Goal: Task Accomplishment & Management: Complete application form

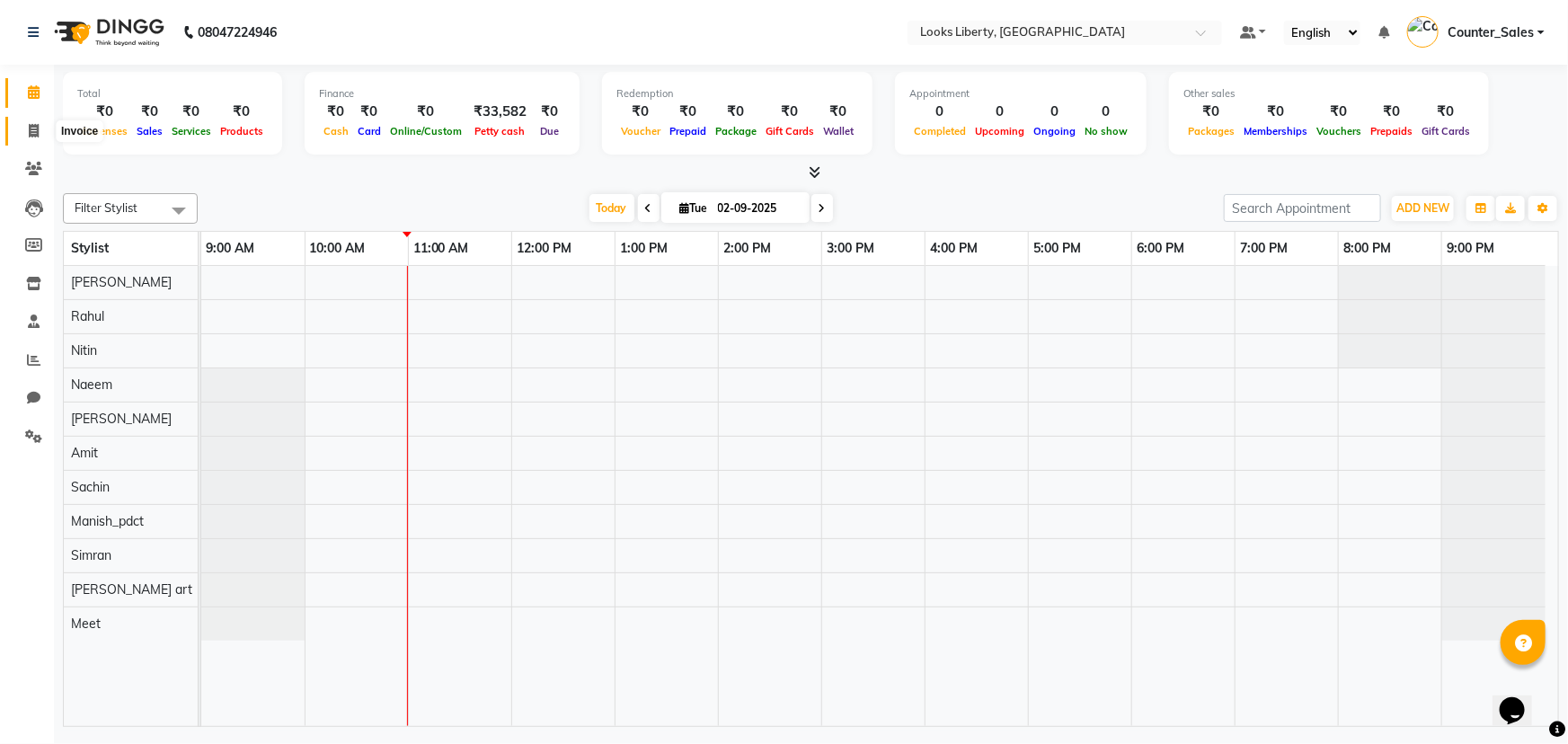
click at [32, 127] on icon at bounding box center [34, 130] width 10 height 14
select select "service"
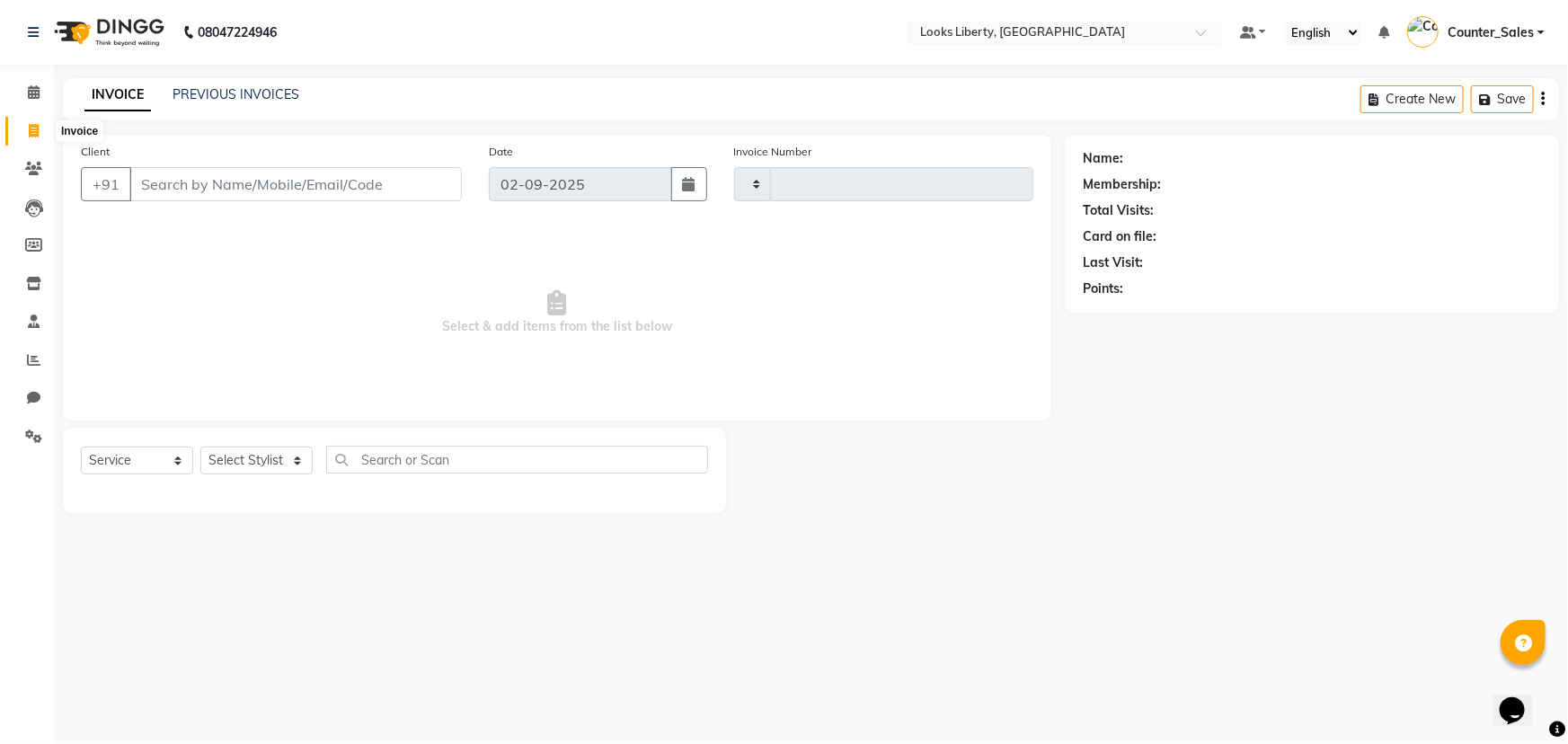
type input "2487"
select select "4321"
click at [35, 88] on icon at bounding box center [34, 92] width 12 height 14
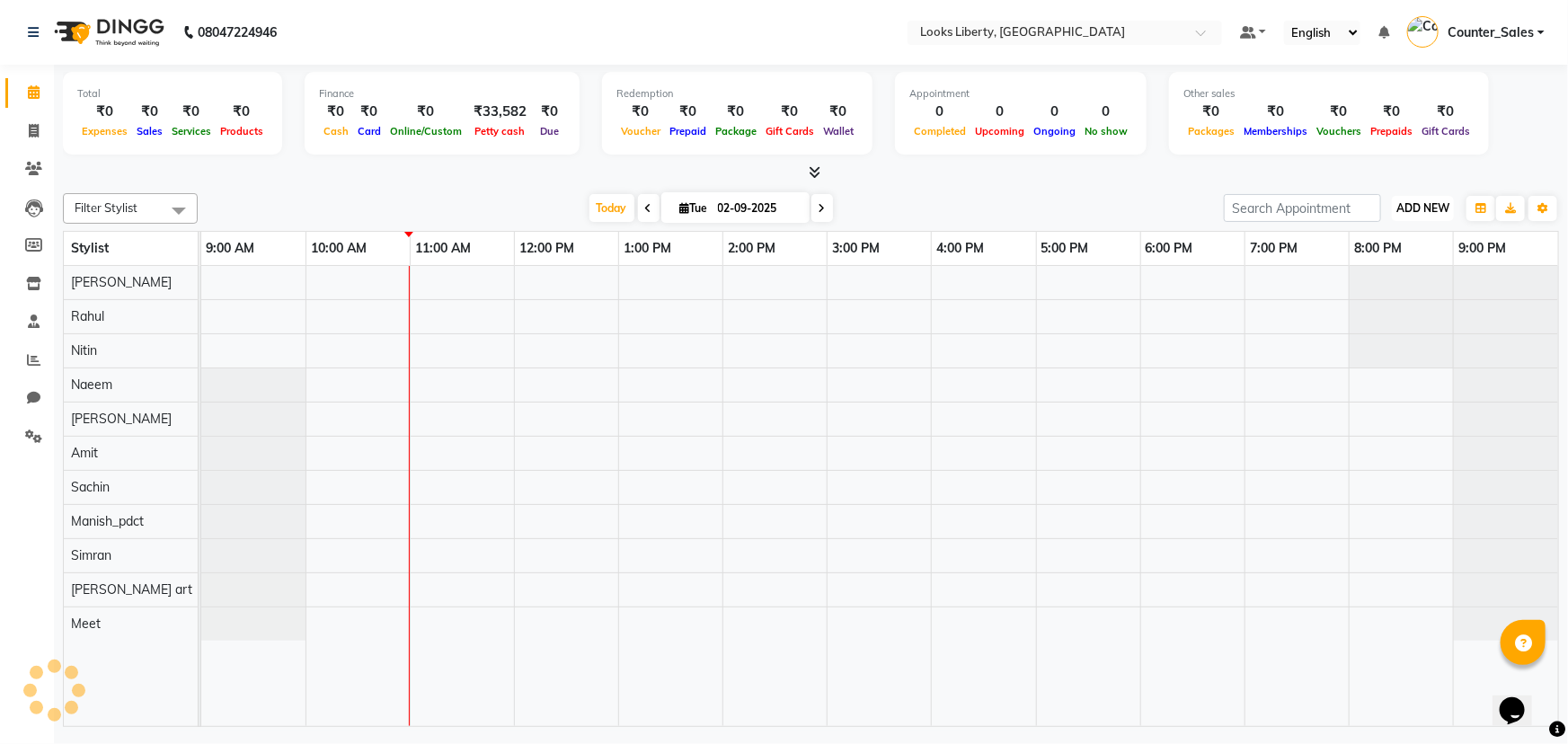
click at [1435, 203] on span "ADD NEW" at bounding box center [1423, 208] width 53 height 14
click at [1399, 290] on link "Add Expense" at bounding box center [1383, 289] width 142 height 24
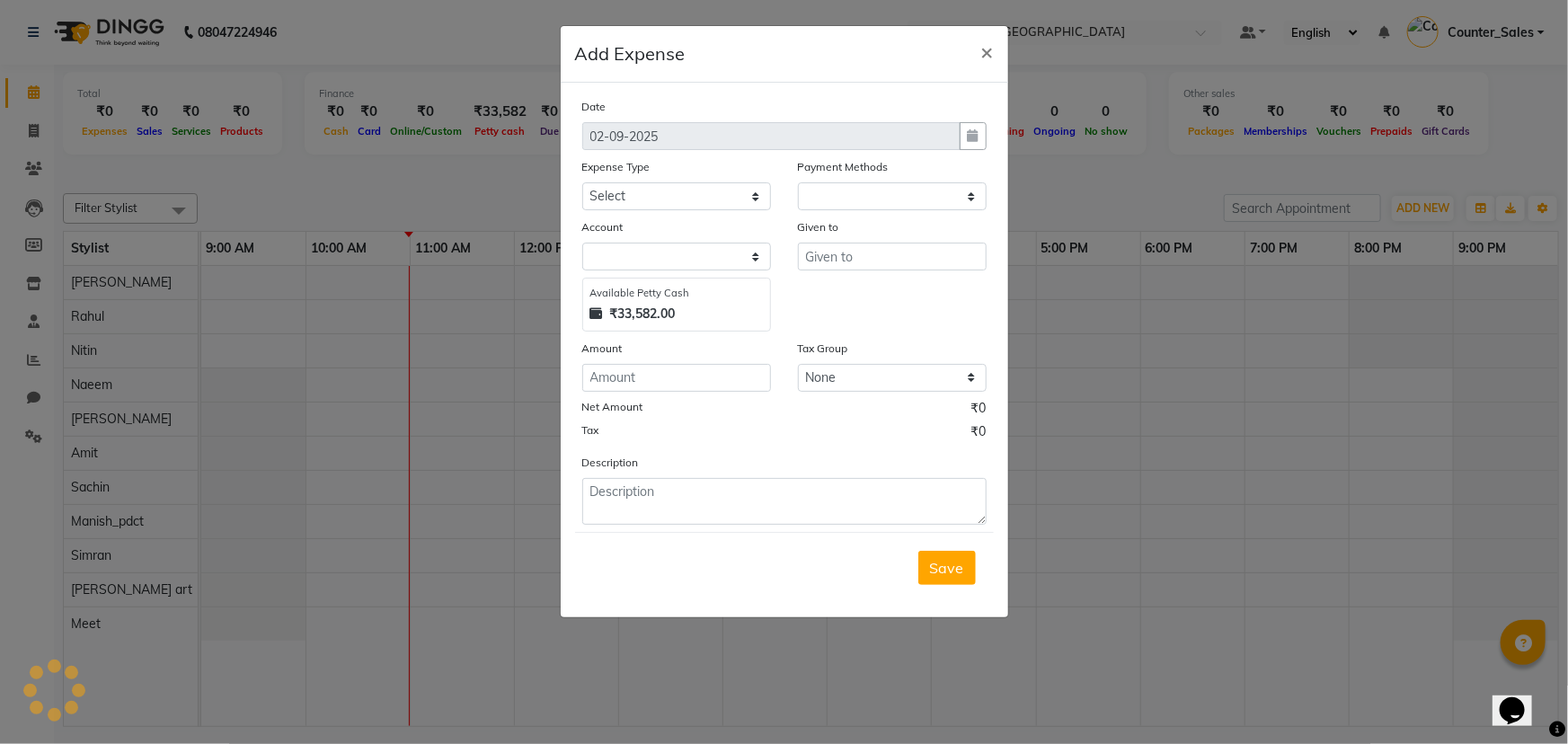
select select "1"
select select "3126"
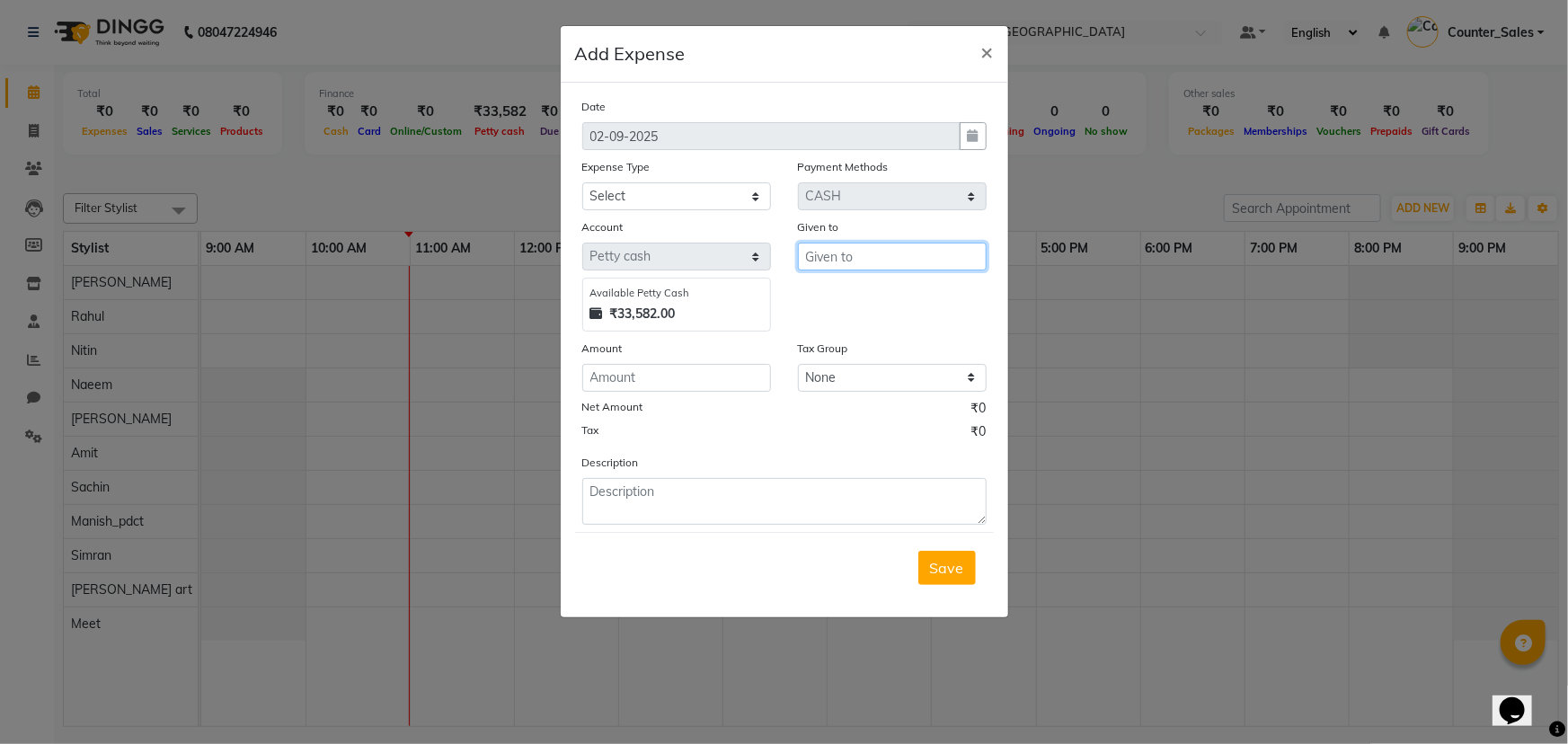
click at [890, 266] on input "text" at bounding box center [892, 256] width 189 height 28
type input "MEHTAB"
click at [659, 378] on input "number" at bounding box center [677, 378] width 189 height 28
type input "140"
click at [665, 187] on select "Select Bank Deposit Blinkit Cash Handover CLIENT Client ordered food Client Ref…" at bounding box center [677, 196] width 189 height 28
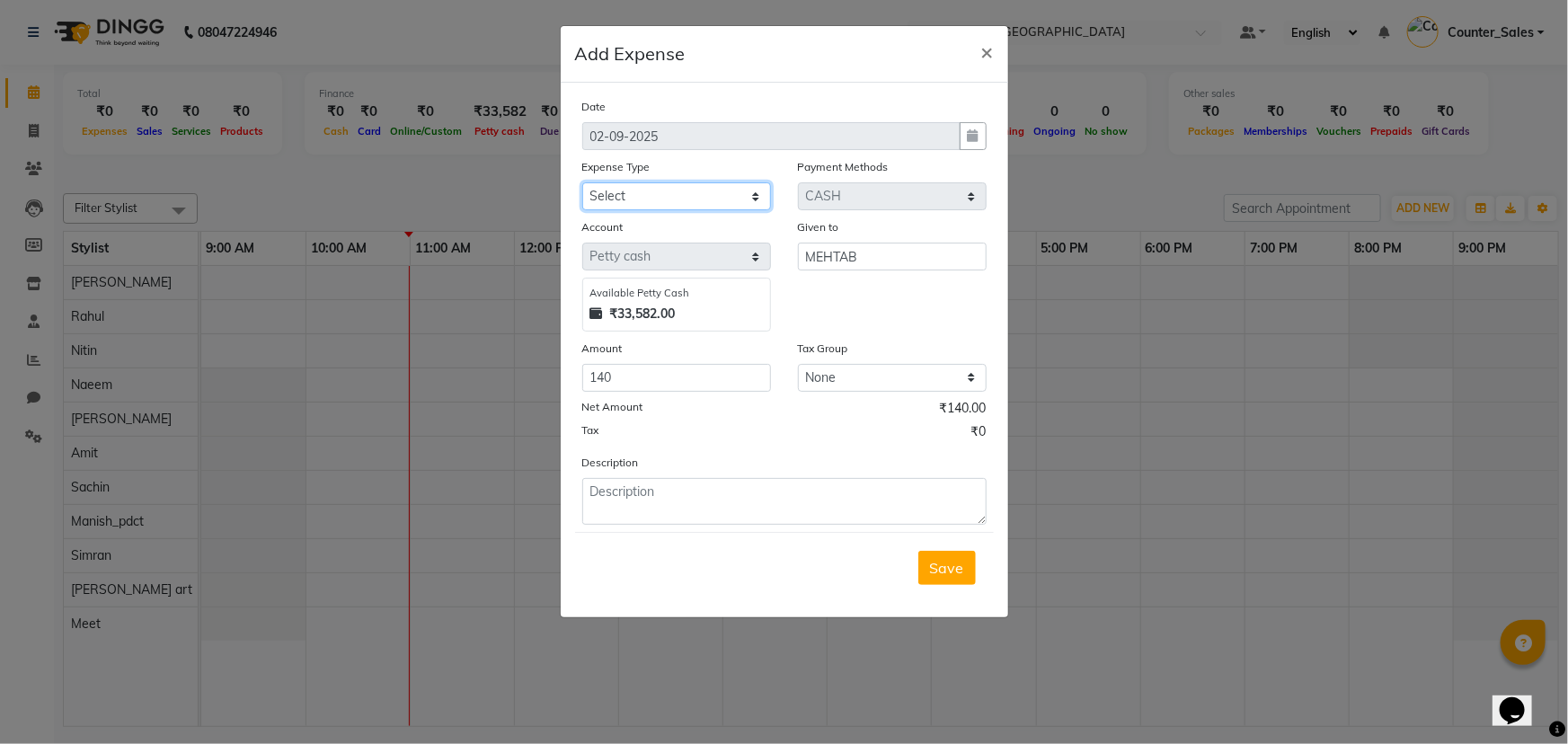
select select "24076"
click at [582, 184] on select "Select Bank Deposit Blinkit Cash Handover CLIENT Client ordered food Client Ref…" at bounding box center [677, 196] width 189 height 28
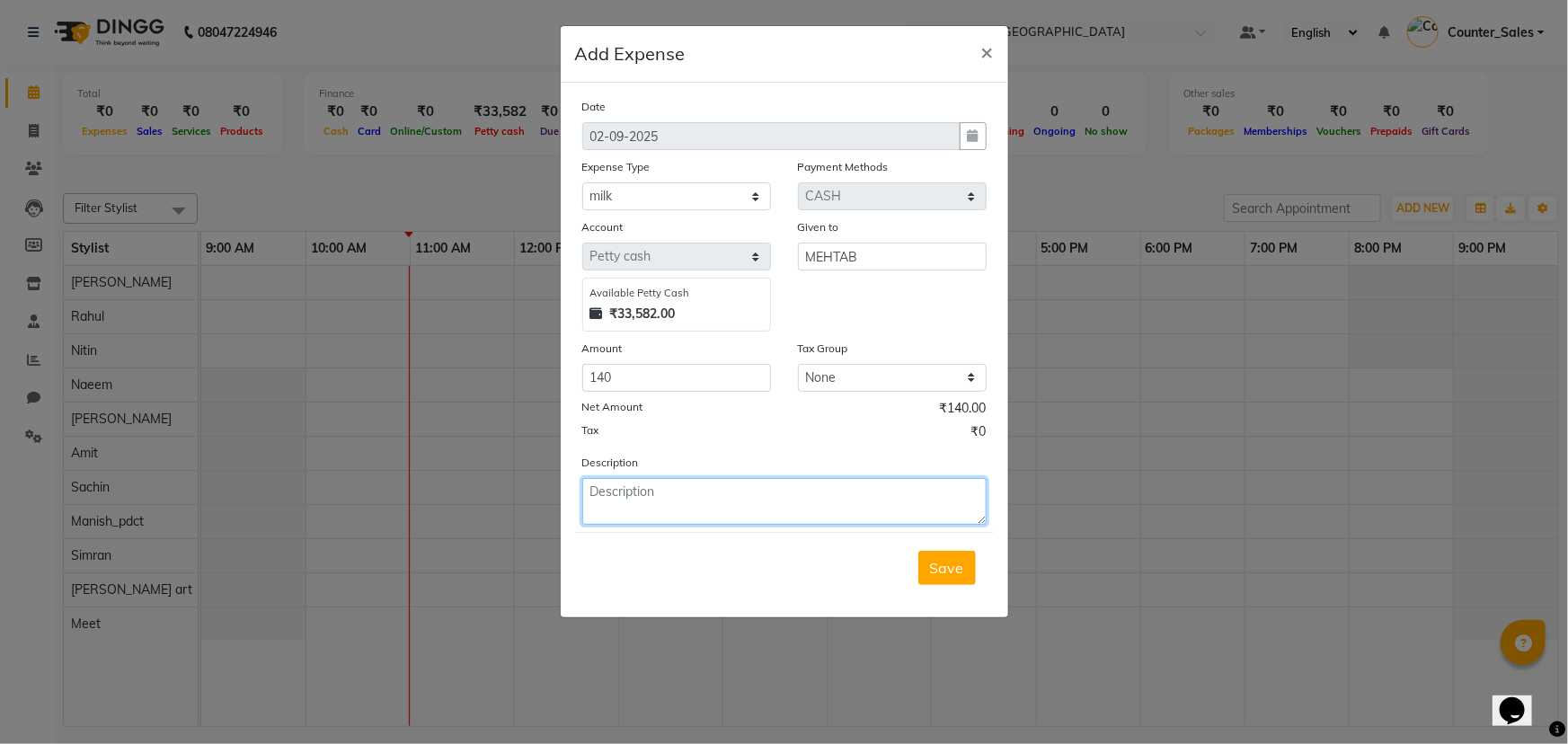
click at [710, 502] on textarea at bounding box center [784, 501] width 404 height 46
type textarea "MILK"
click at [919, 570] on button "Save" at bounding box center [947, 568] width 57 height 35
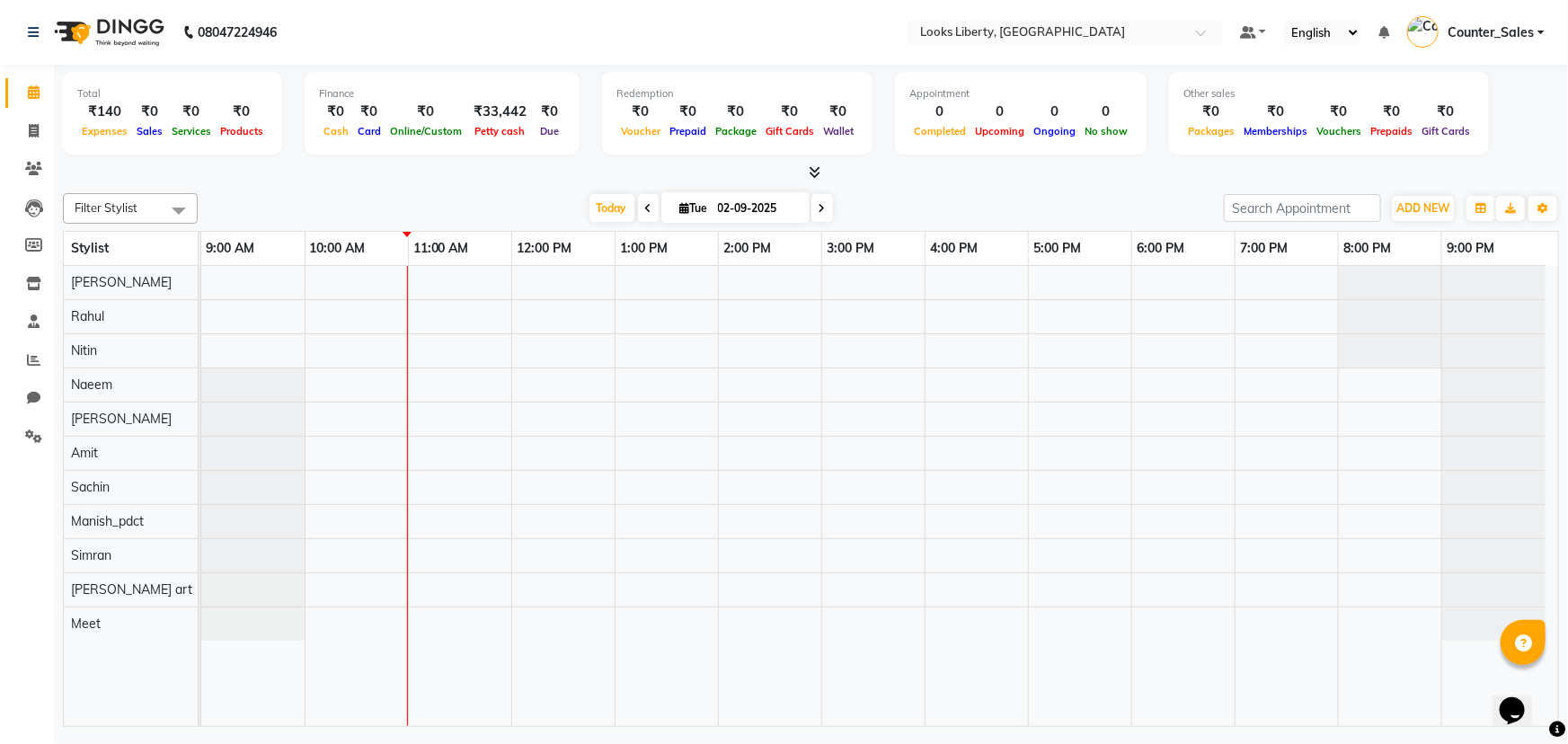
click at [812, 171] on icon at bounding box center [814, 172] width 12 height 14
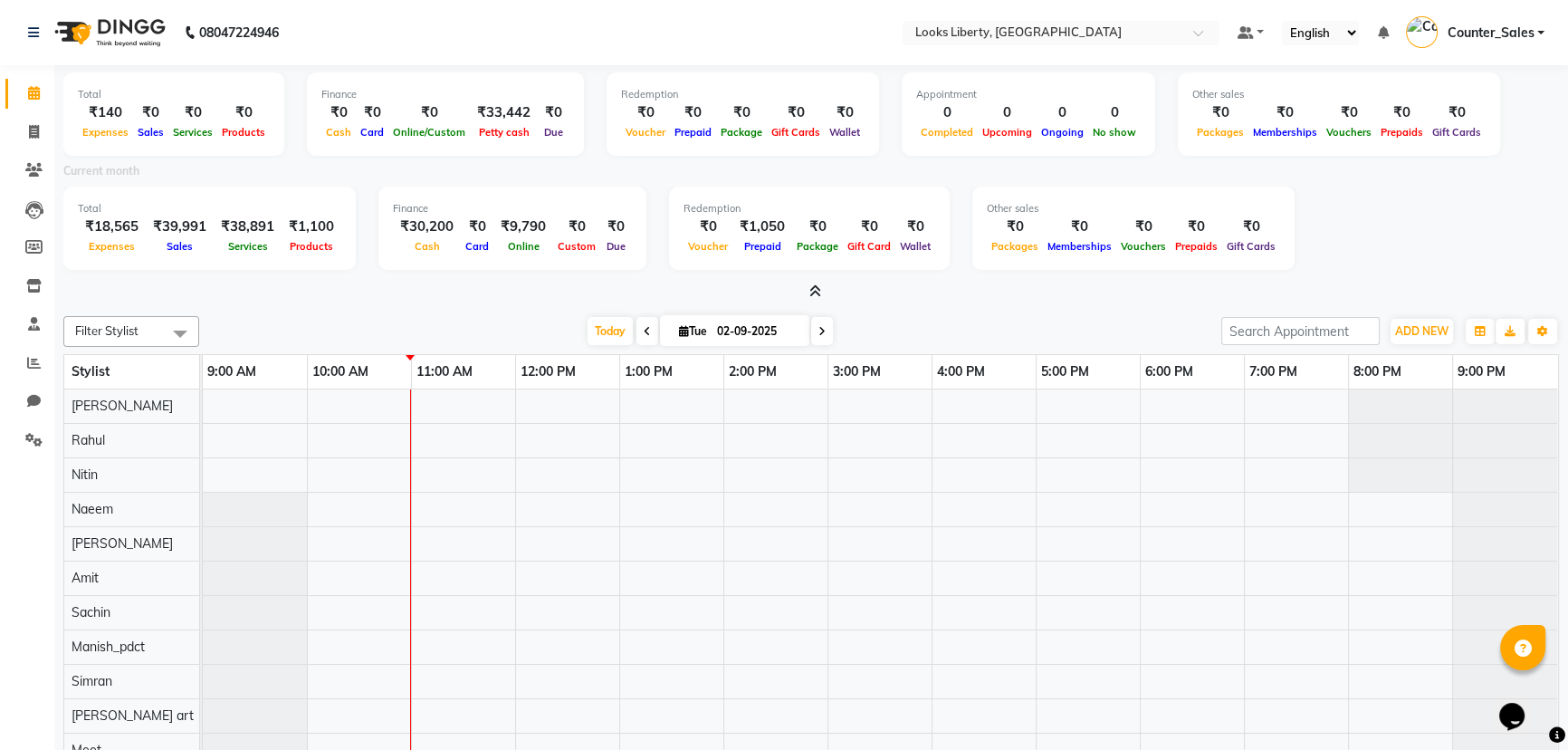
click at [815, 291] on icon at bounding box center [815, 291] width 12 height 14
